Goal: Find specific page/section: Find specific page/section

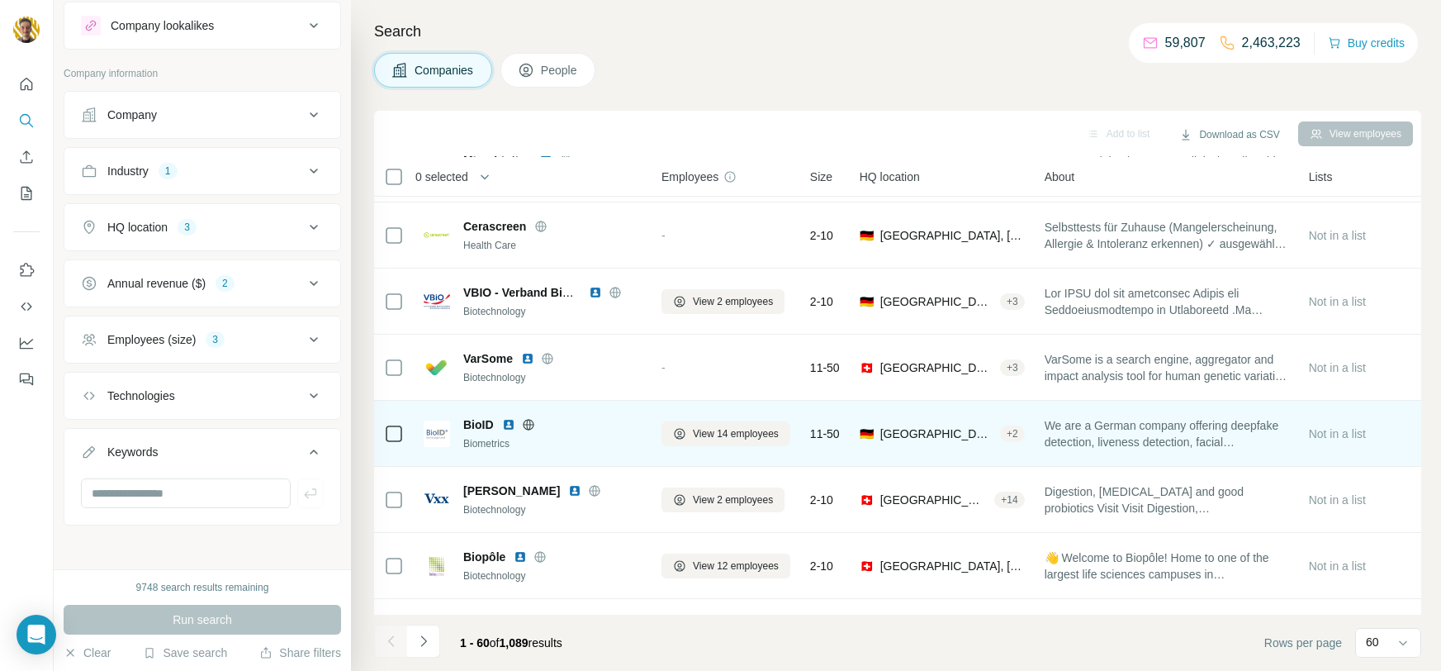
click at [508, 422] on img at bounding box center [508, 424] width 13 height 13
click at [526, 426] on icon at bounding box center [528, 424] width 4 height 11
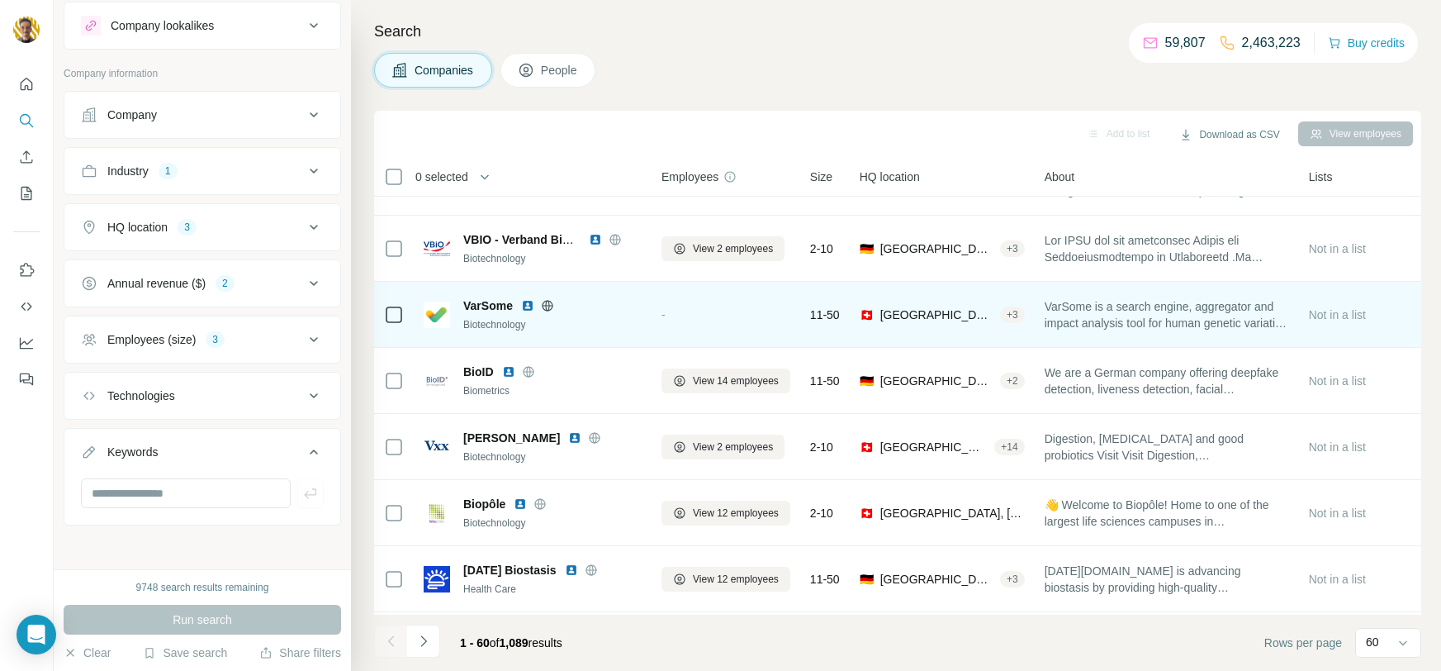
scroll to position [181, 0]
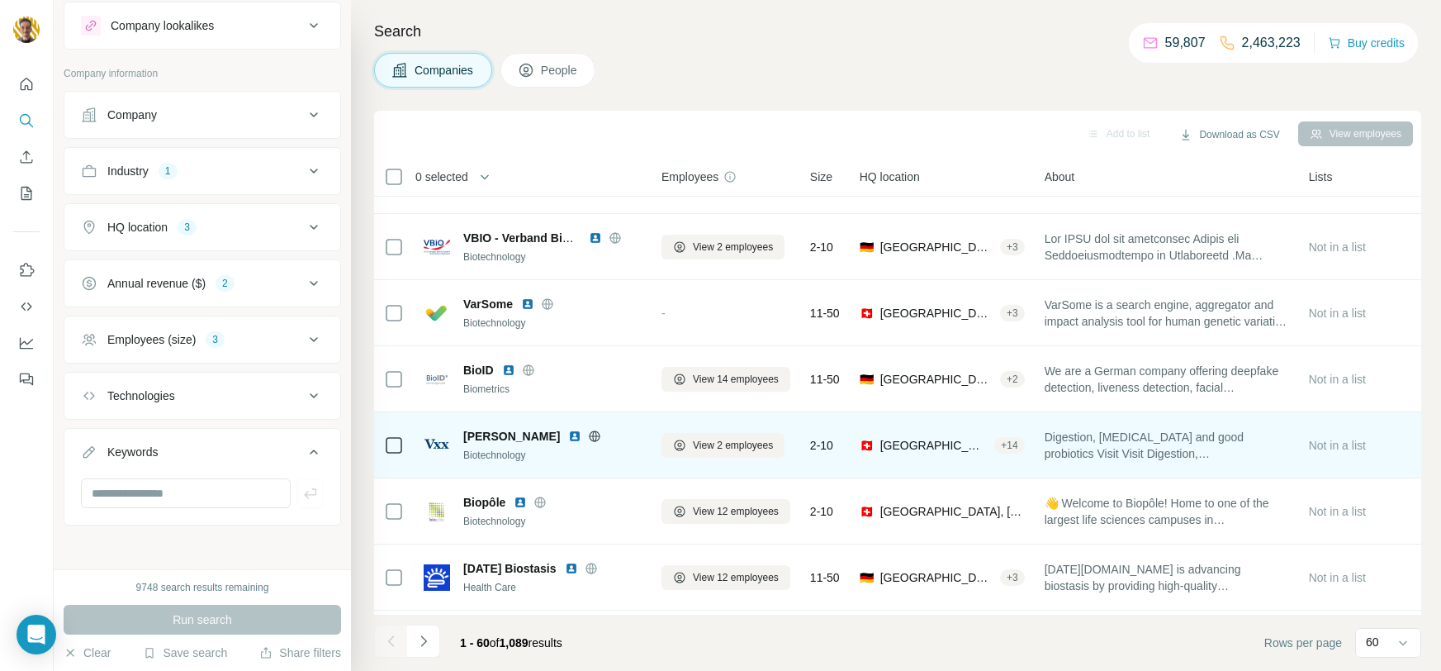
click at [588, 435] on icon at bounding box center [594, 435] width 13 height 13
click at [568, 433] on img at bounding box center [574, 435] width 13 height 13
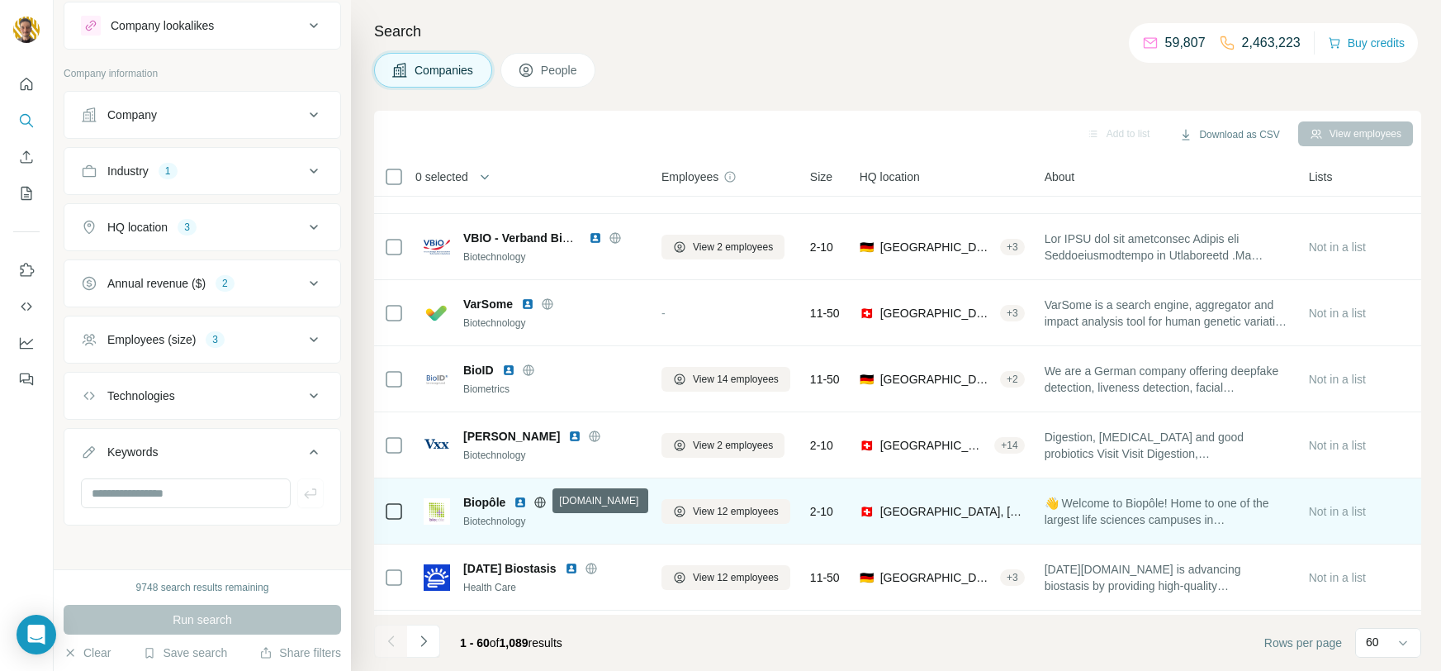
click at [540, 499] on icon at bounding box center [539, 502] width 13 height 13
click at [515, 499] on img at bounding box center [520, 502] width 13 height 13
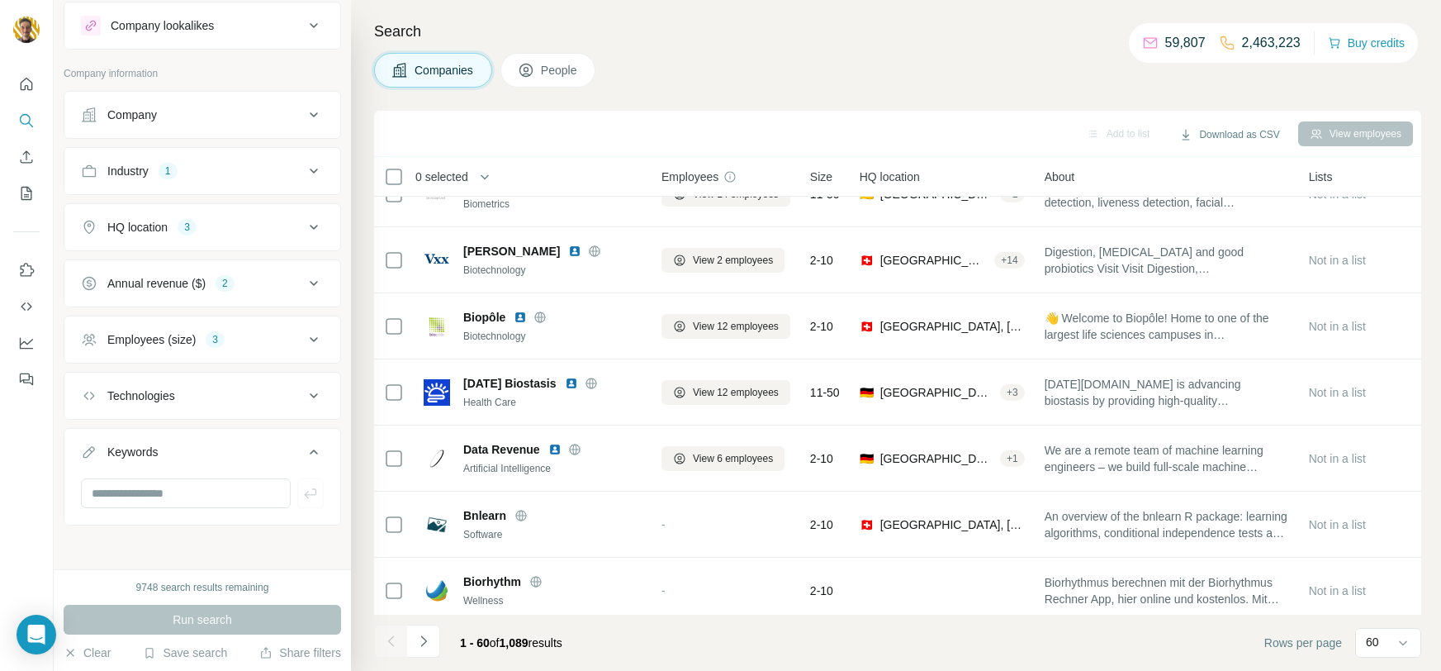
scroll to position [370, 0]
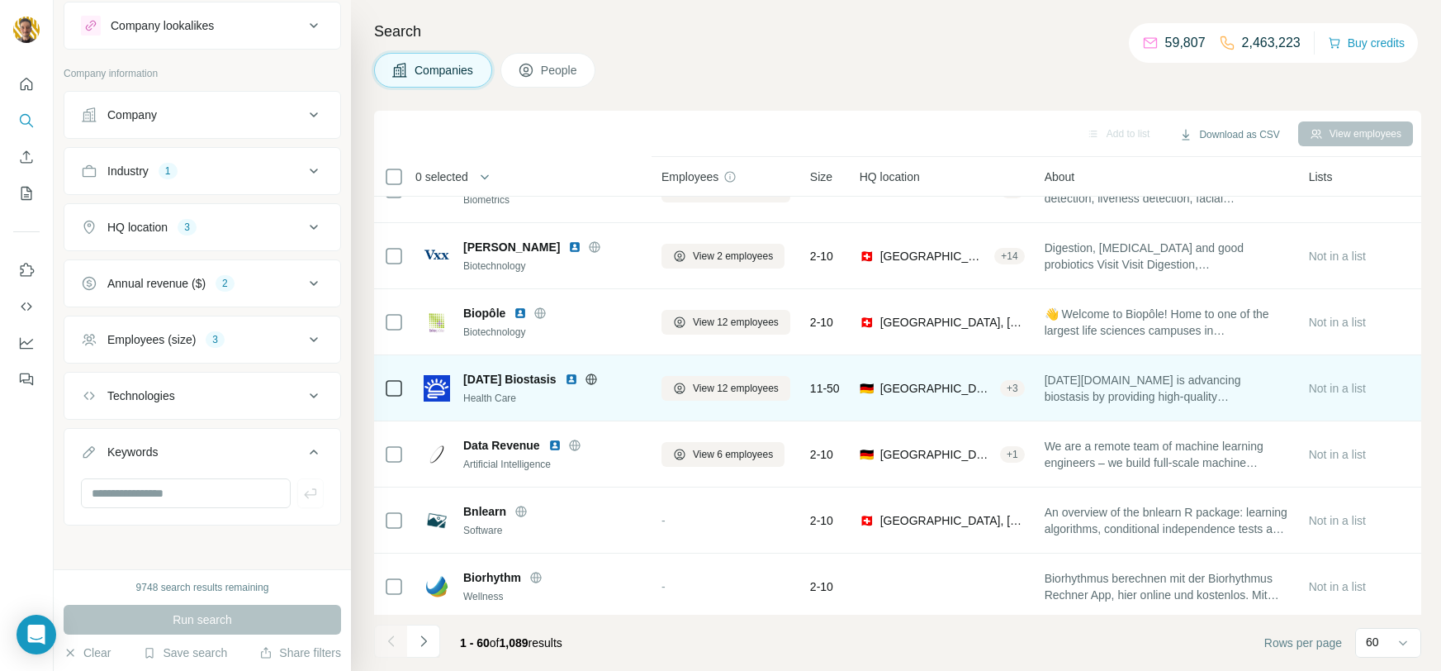
click at [593, 378] on icon at bounding box center [591, 378] width 4 height 11
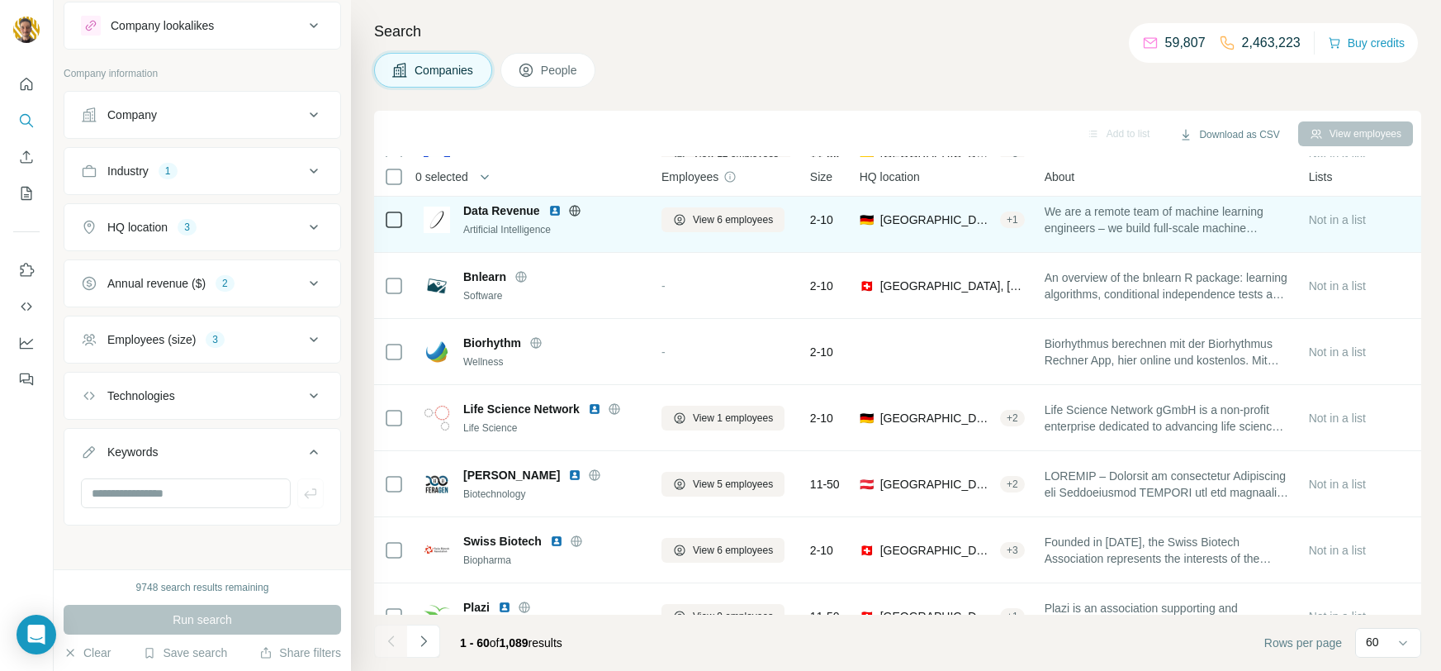
scroll to position [608, 0]
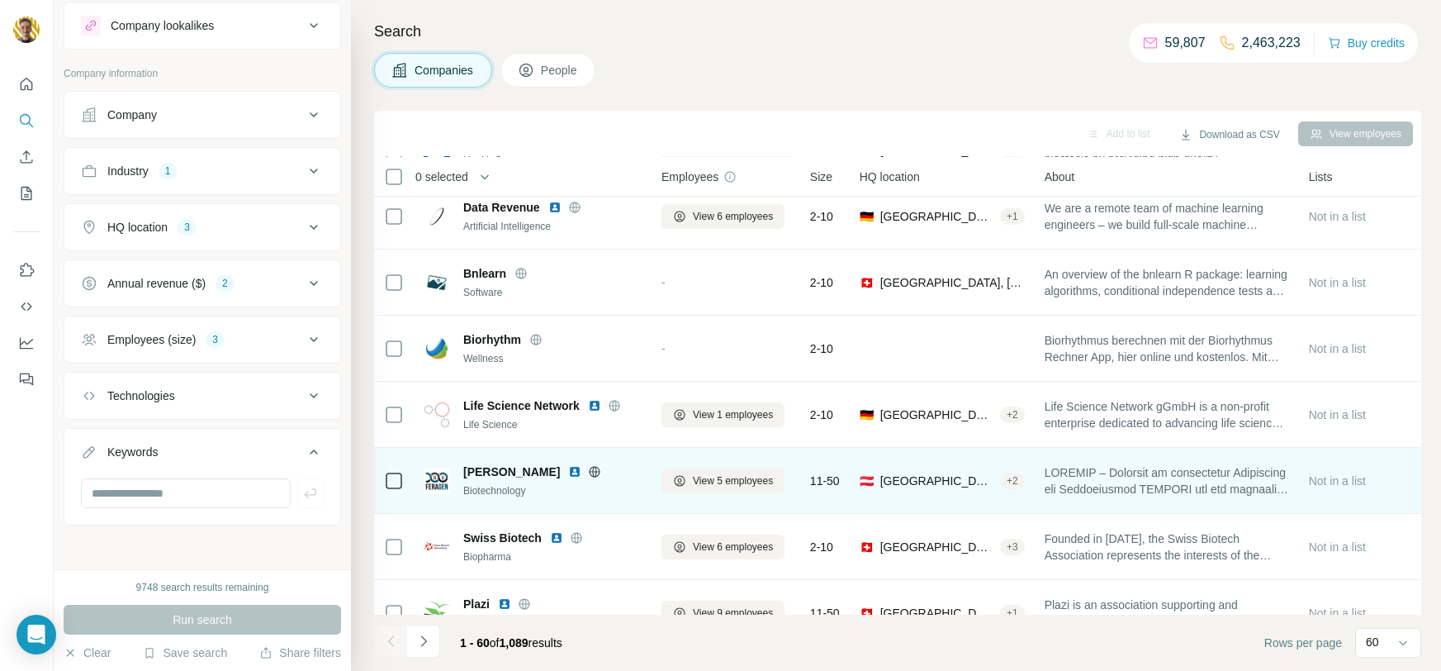
click at [588, 470] on icon at bounding box center [594, 471] width 13 height 13
click at [568, 470] on img at bounding box center [574, 471] width 13 height 13
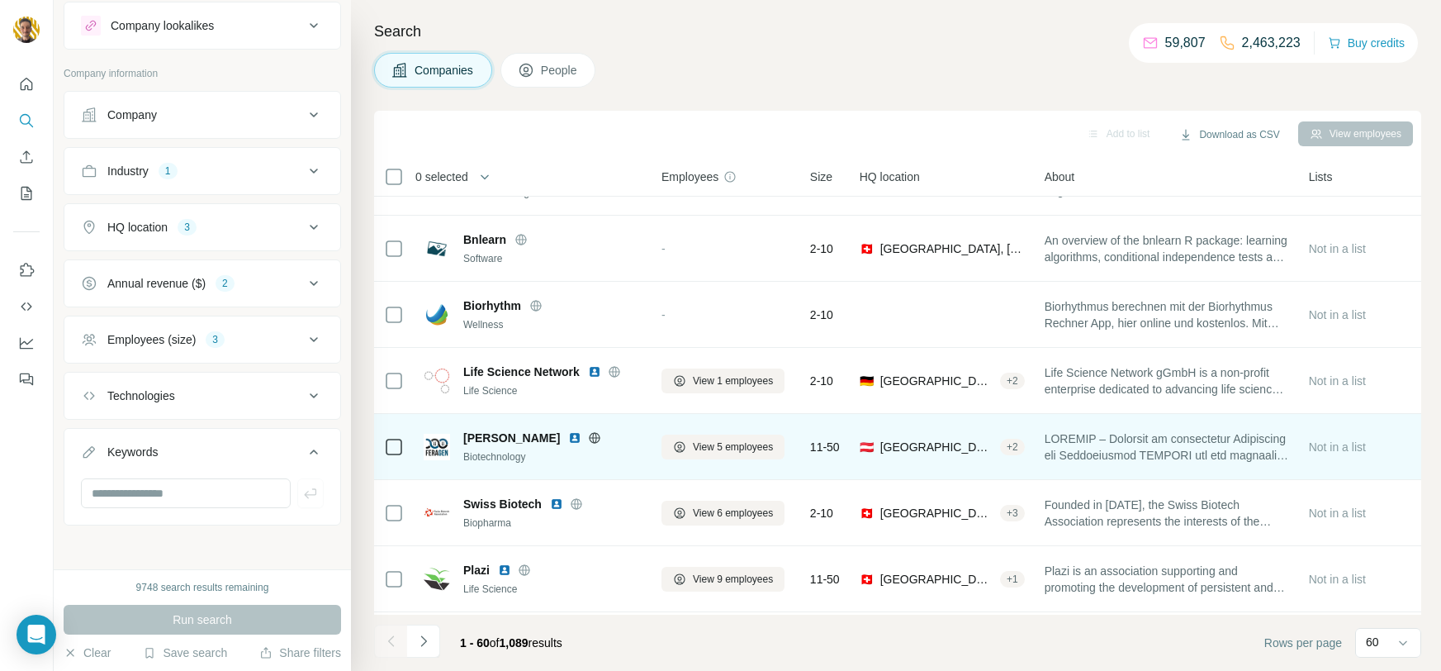
scroll to position [646, 0]
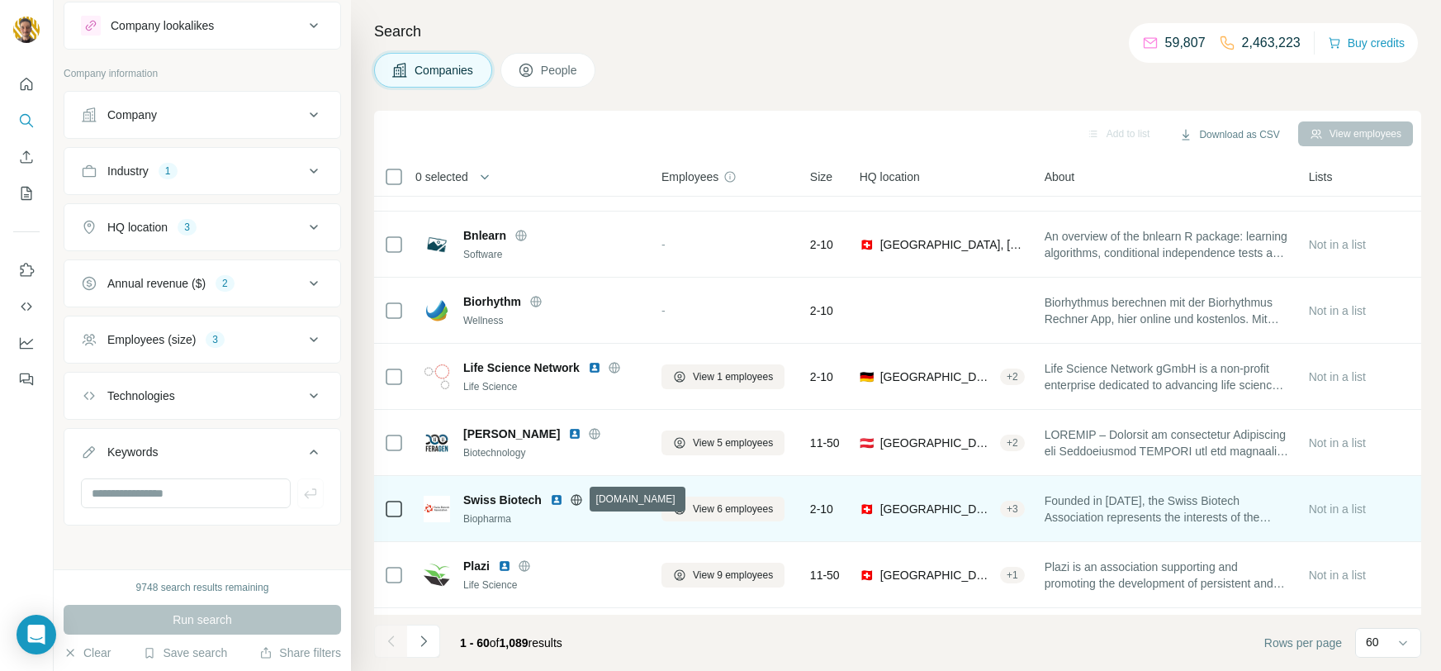
click at [576, 494] on icon at bounding box center [576, 499] width 4 height 11
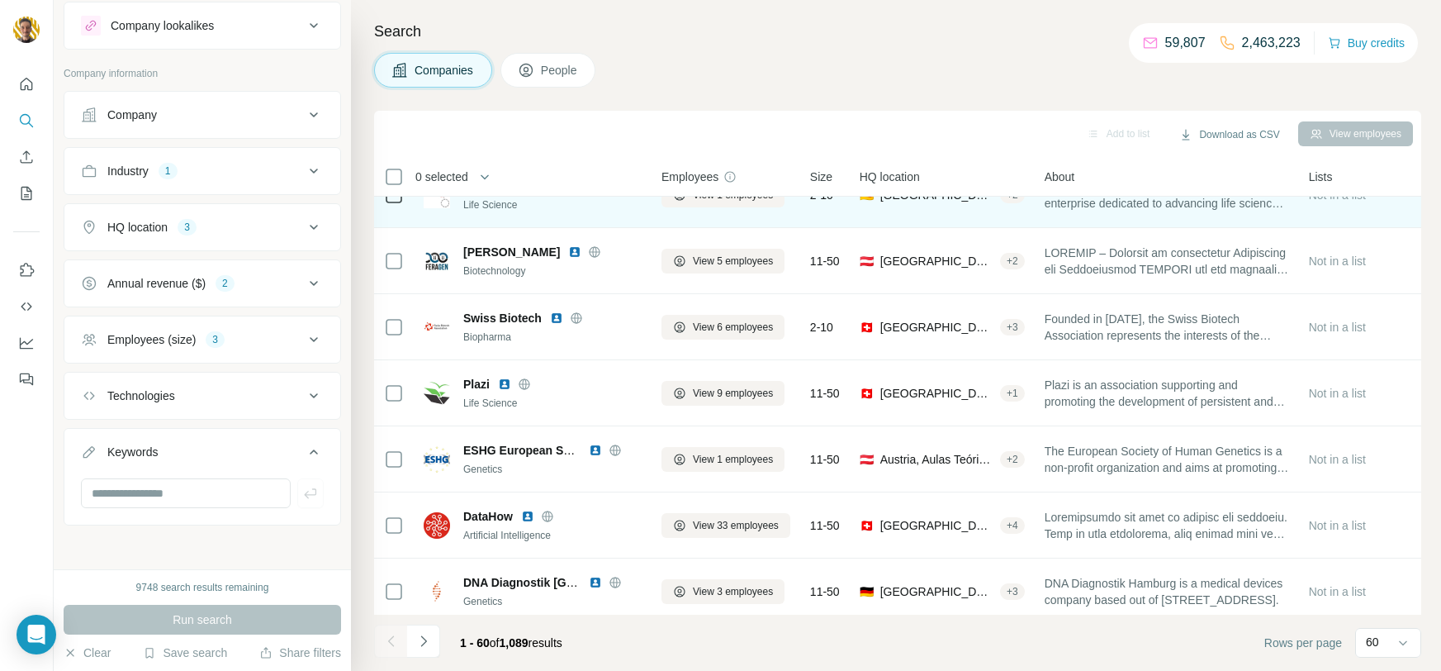
scroll to position [829, 0]
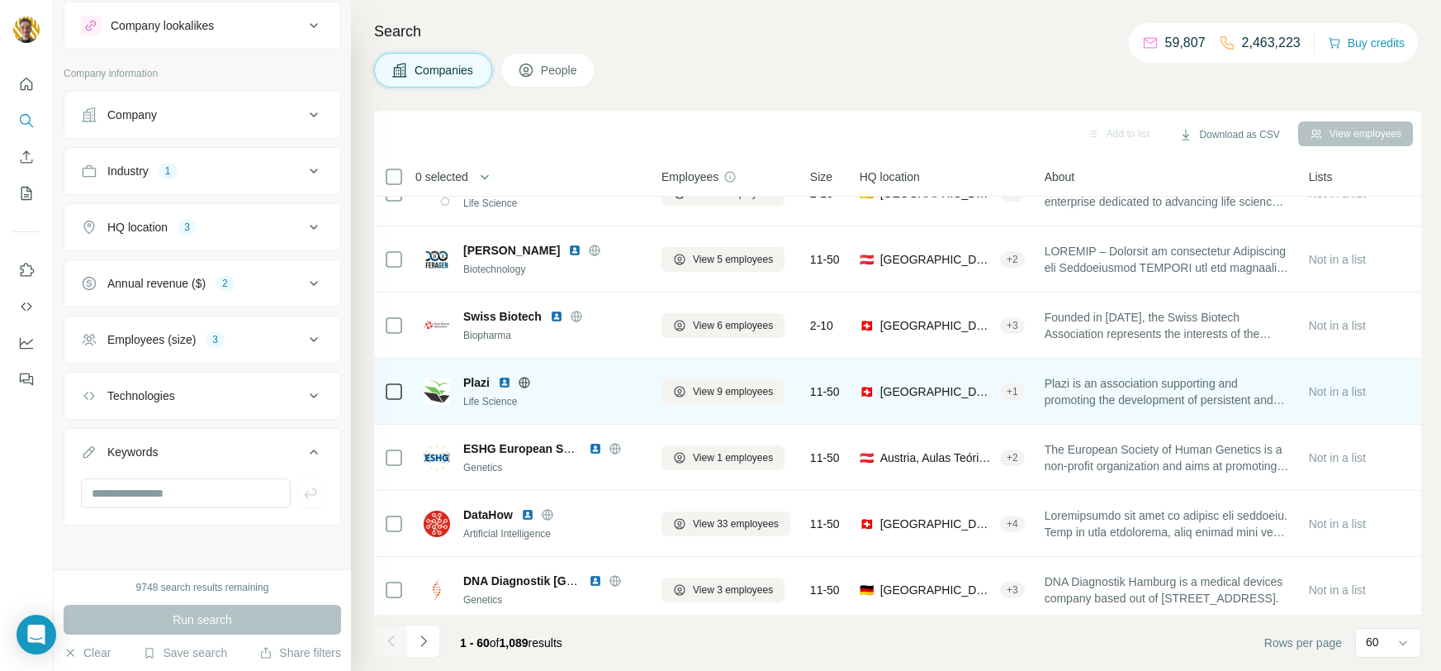
click at [525, 382] on icon at bounding box center [524, 382] width 11 height 1
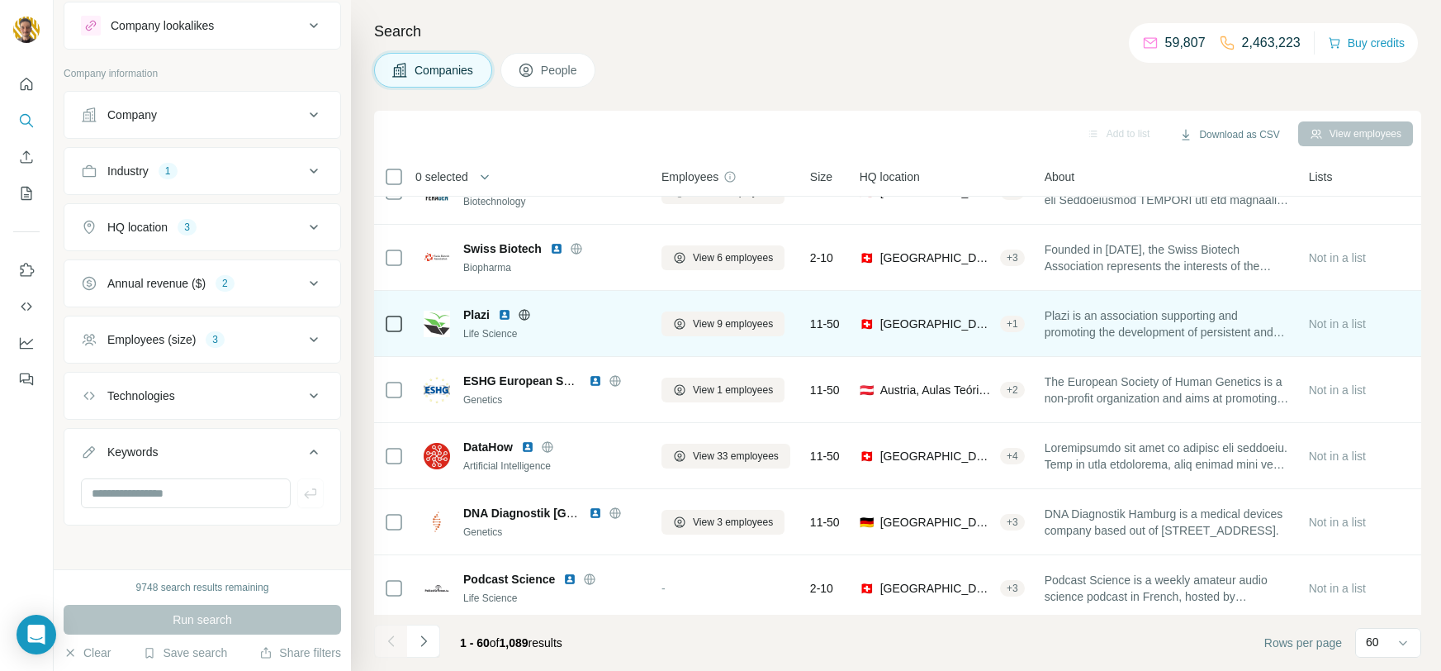
scroll to position [901, 0]
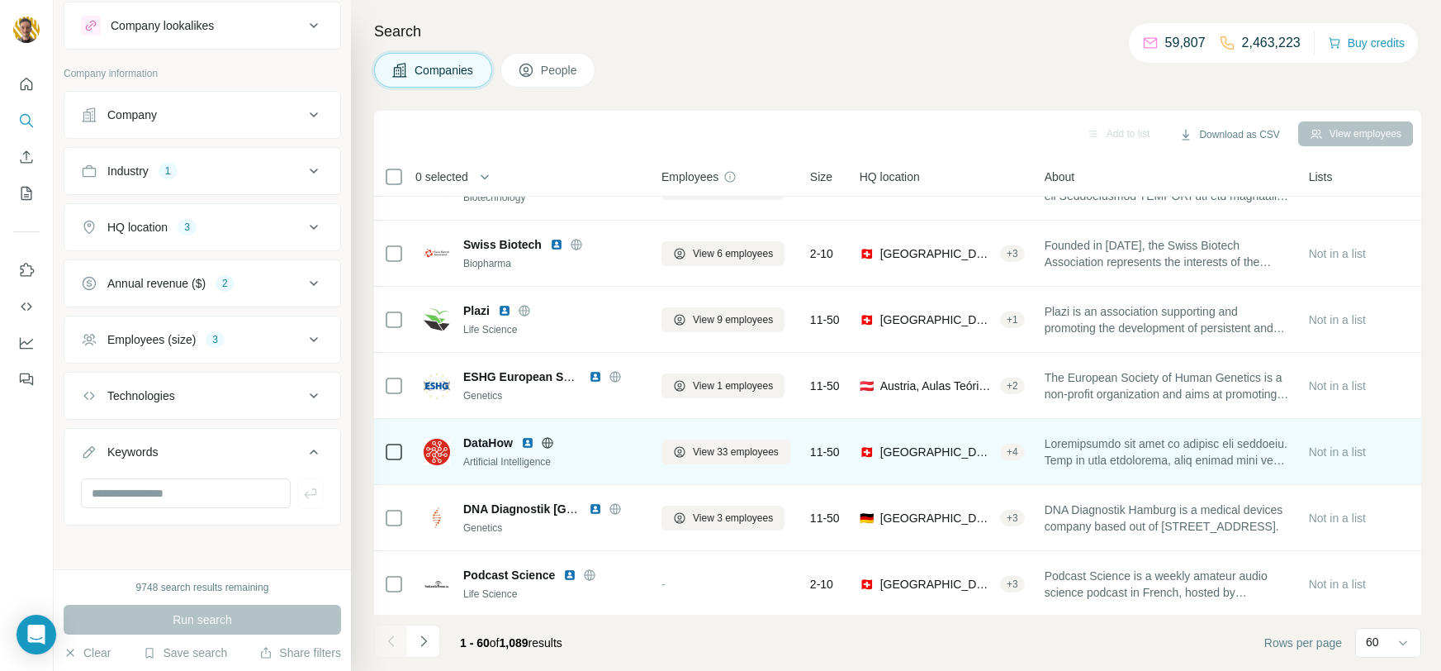
click at [548, 443] on icon at bounding box center [547, 442] width 13 height 13
click at [526, 439] on img at bounding box center [527, 442] width 13 height 13
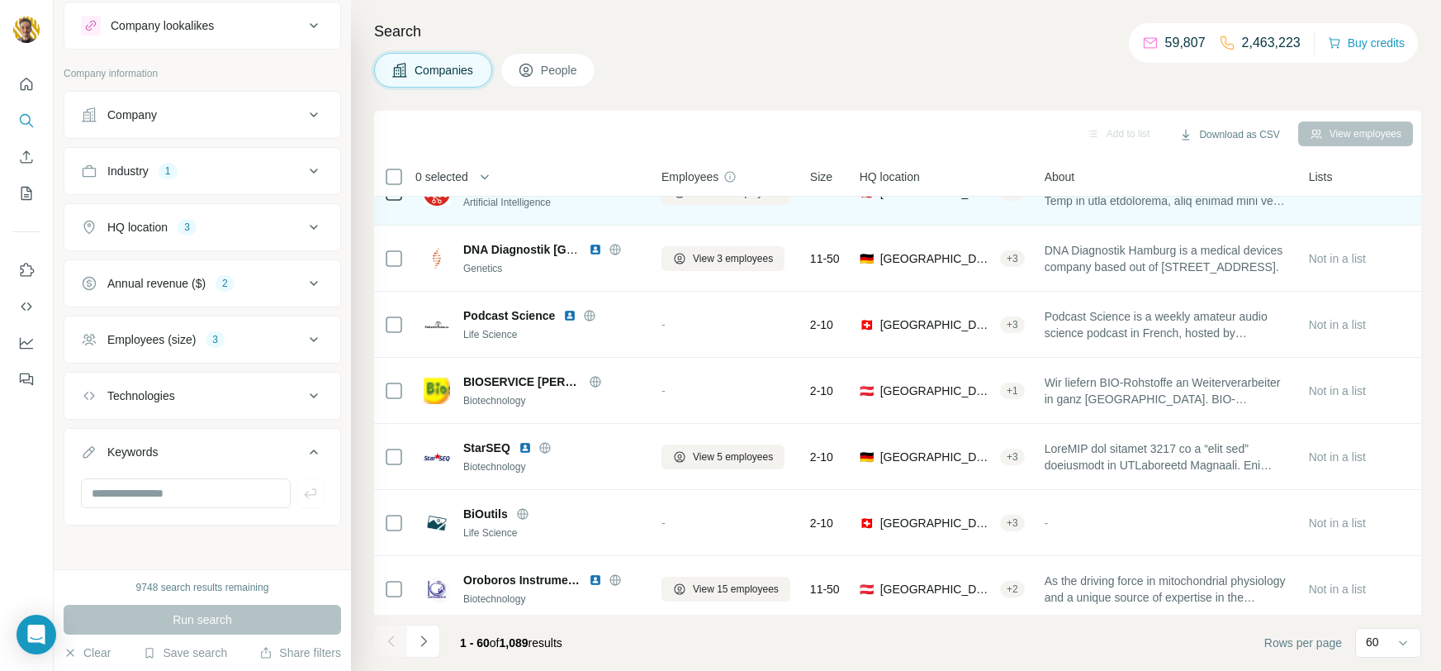
scroll to position [1164, 0]
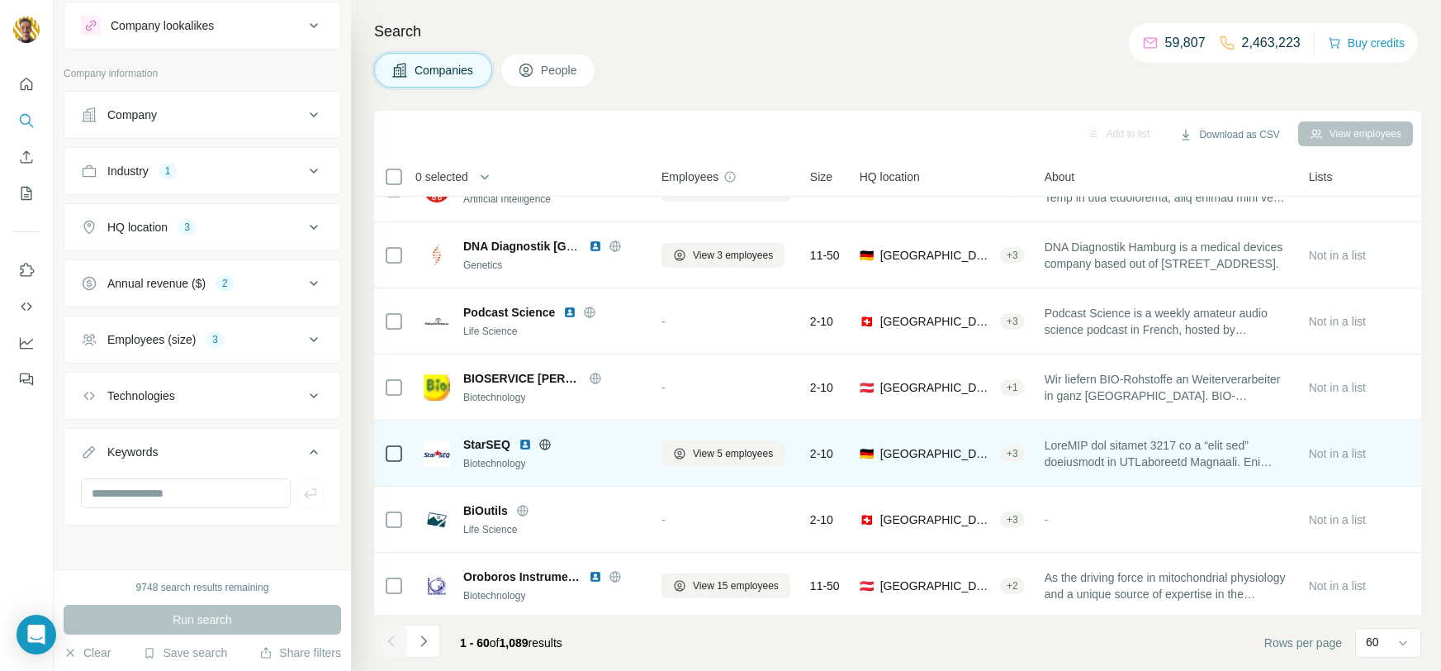
click at [543, 439] on icon at bounding box center [545, 444] width 4 height 11
click at [522, 440] on img at bounding box center [525, 444] width 13 height 13
